Goal: Find specific page/section: Find specific page/section

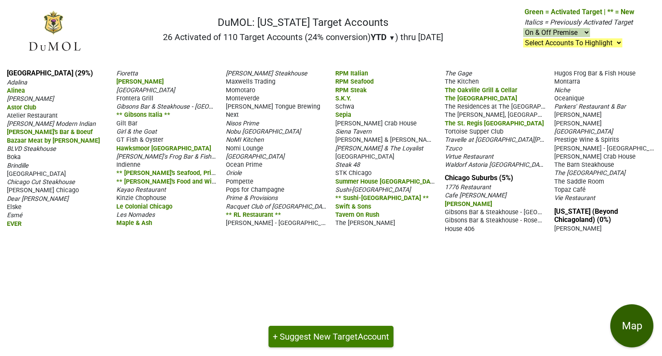
click at [622, 320] on button "Map" at bounding box center [631, 325] width 43 height 43
